Goal: Task Accomplishment & Management: Complete application form

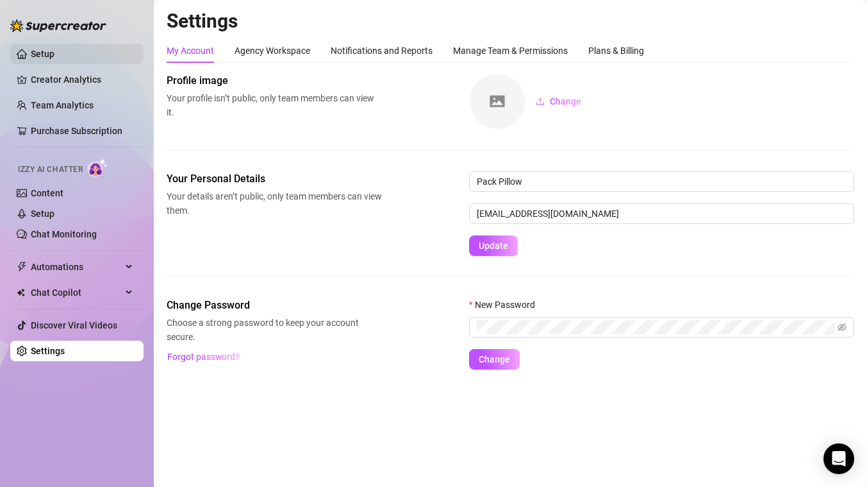
click at [47, 58] on link "Setup" at bounding box center [43, 54] width 24 height 10
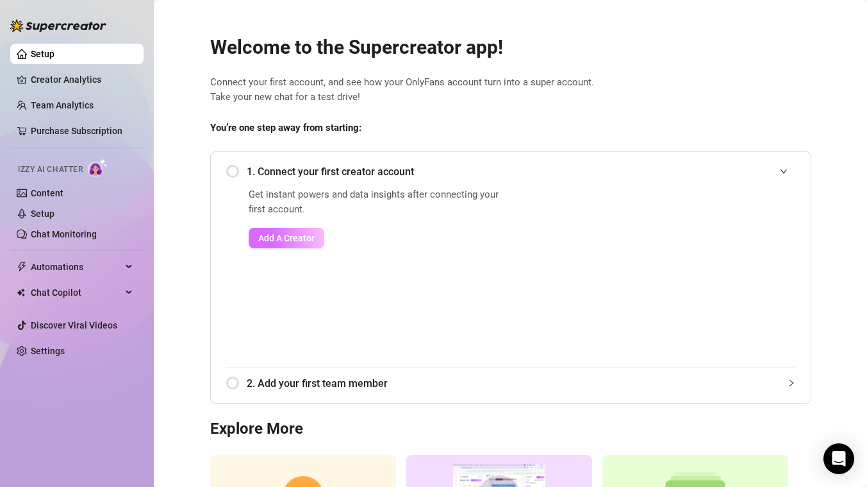
click at [261, 239] on span "Add A Creator" at bounding box center [286, 238] width 56 height 10
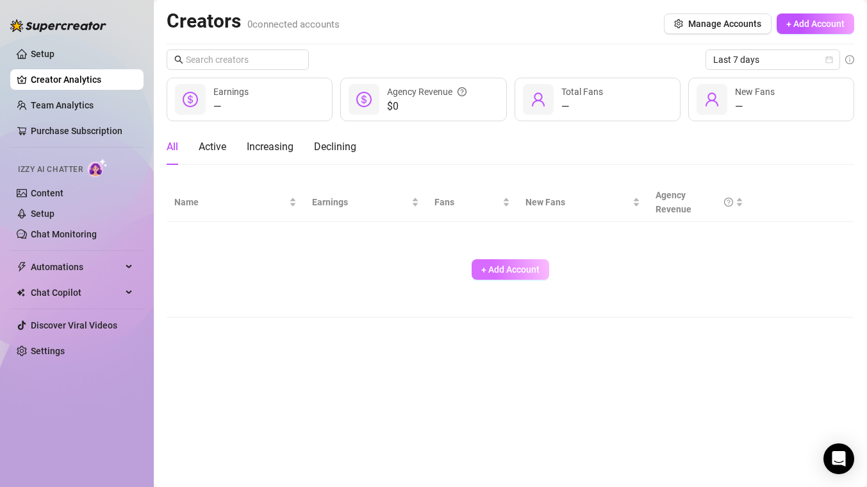
click at [536, 266] on span "+ Add Account" at bounding box center [510, 269] width 58 height 10
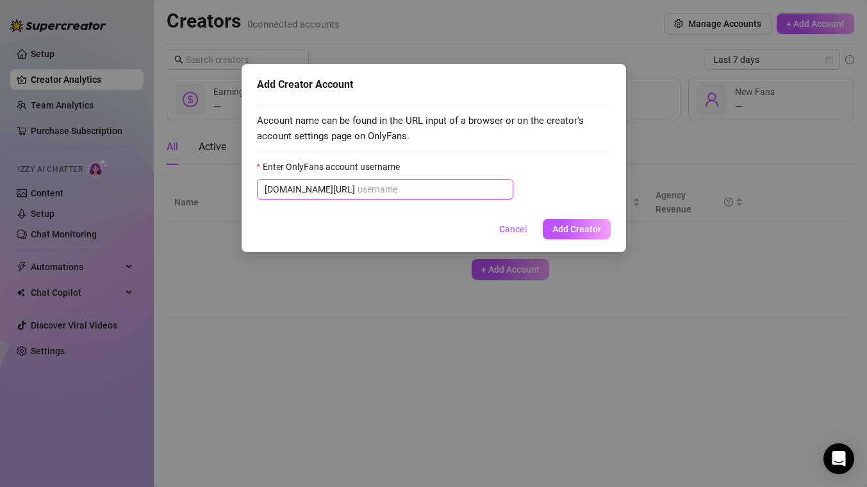
click at [358, 192] on input "Enter OnlyFans account username" at bounding box center [432, 189] width 148 height 14
paste input "@curvy.madison"
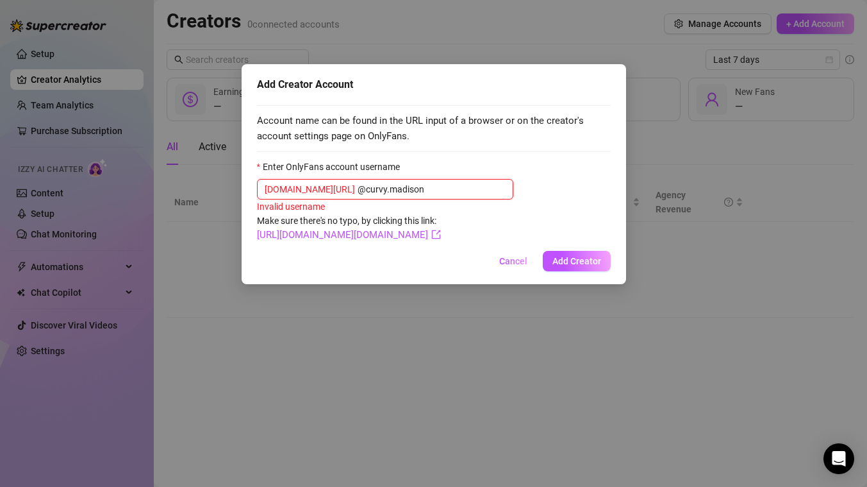
click at [358, 192] on input "@curvy.madison" at bounding box center [432, 189] width 148 height 14
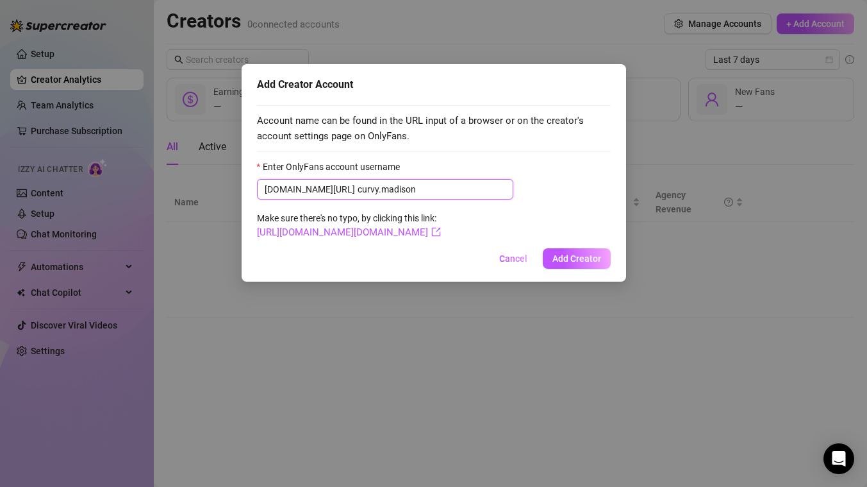
type input "curvy.madison"
click at [462, 282] on div "Add Creator Account Account name can be found in the URL input of a browser or …" at bounding box center [433, 243] width 867 height 487
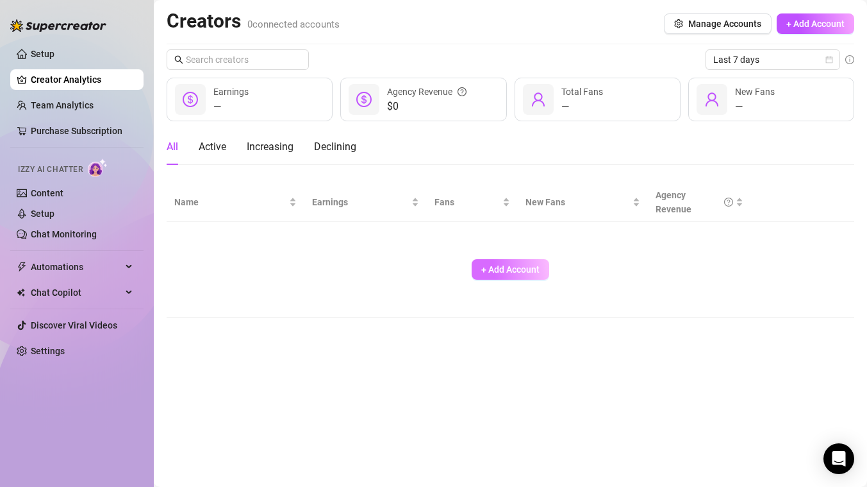
click at [490, 269] on span "+ Add Account" at bounding box center [510, 269] width 58 height 10
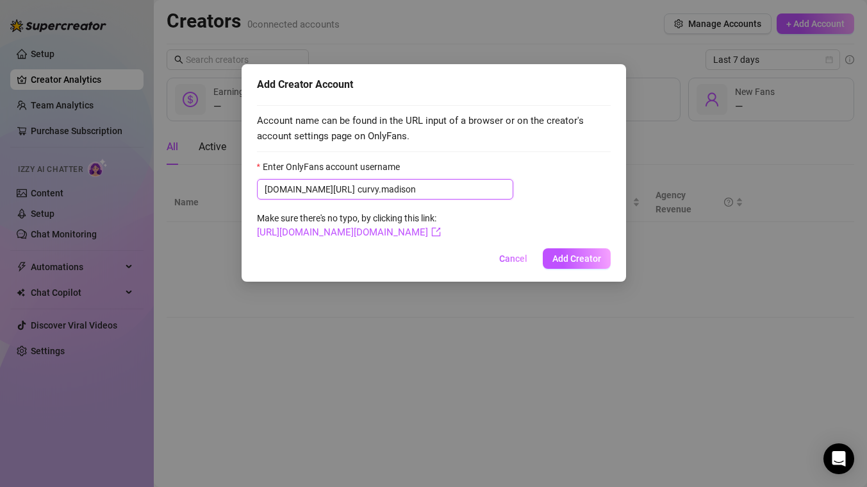
type input "curvy.madison"
click at [394, 240] on form "Enter OnlyFans account username [DOMAIN_NAME][URL] [DOMAIN_NAME][PERSON_NAME] M…" at bounding box center [434, 200] width 354 height 81
click at [394, 238] on form "Enter OnlyFans account username [DOMAIN_NAME][URL] [DOMAIN_NAME][PERSON_NAME] M…" at bounding box center [434, 200] width 354 height 81
click at [394, 233] on link "[URL][DOMAIN_NAME][DOMAIN_NAME]" at bounding box center [349, 232] width 184 height 12
click at [324, 190] on span "[DOMAIN_NAME][URL] [DOMAIN_NAME]" at bounding box center [385, 189] width 256 height 21
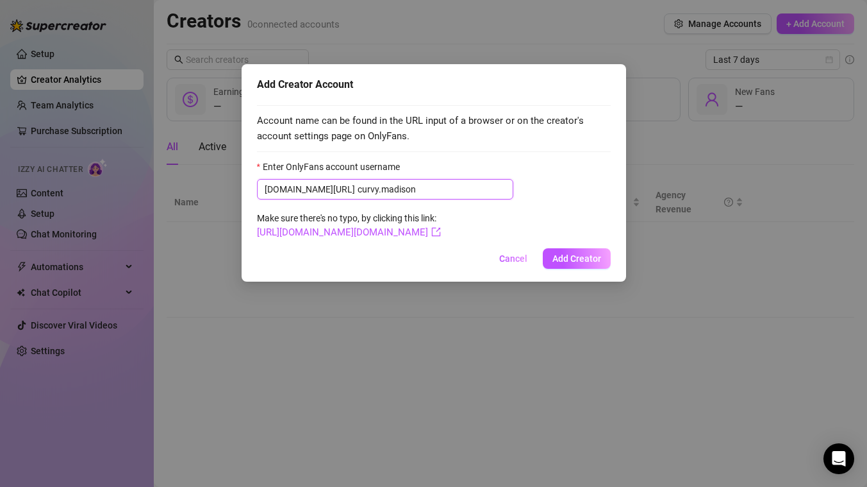
click at [358, 190] on input "curvy.madison" at bounding box center [432, 189] width 148 height 14
click at [576, 253] on span "Add Creator" at bounding box center [577, 258] width 49 height 10
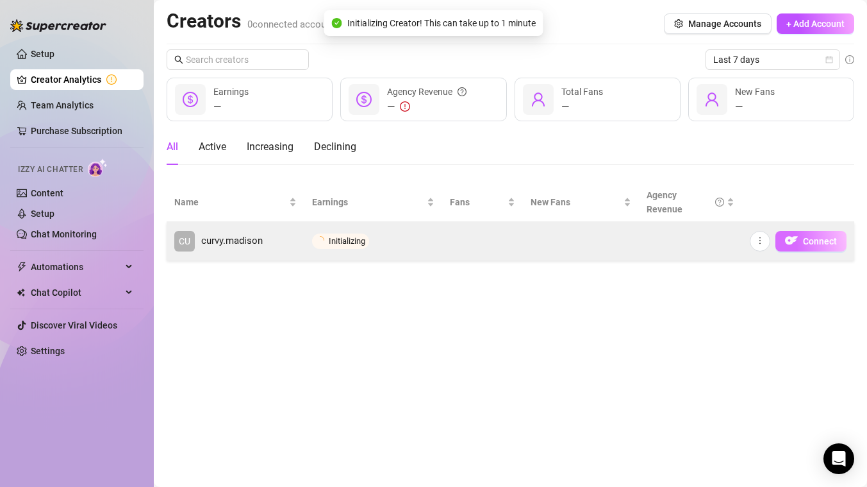
click at [822, 244] on span "Connect" at bounding box center [820, 241] width 34 height 10
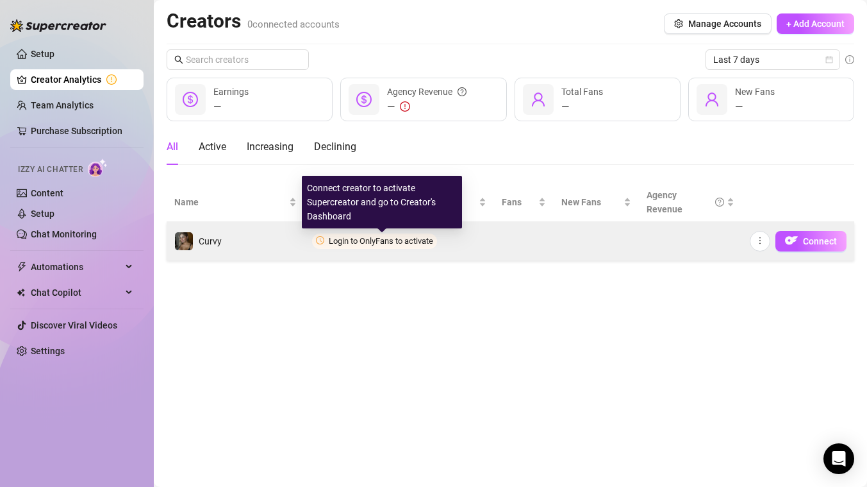
click at [383, 242] on span "Login to OnlyFans to activate" at bounding box center [381, 241] width 104 height 10
